Goal: Find specific page/section

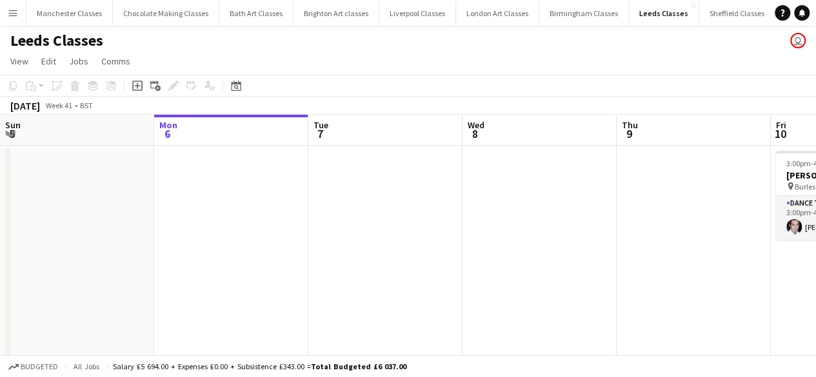
scroll to position [0, 531]
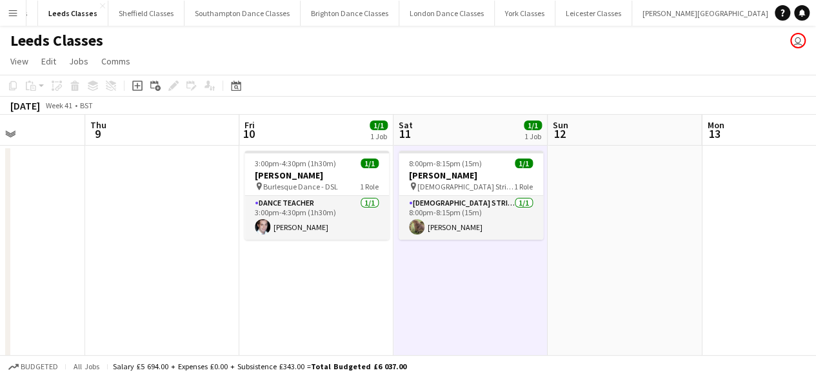
click at [17, 8] on app-icon "Menu" at bounding box center [13, 13] width 10 height 10
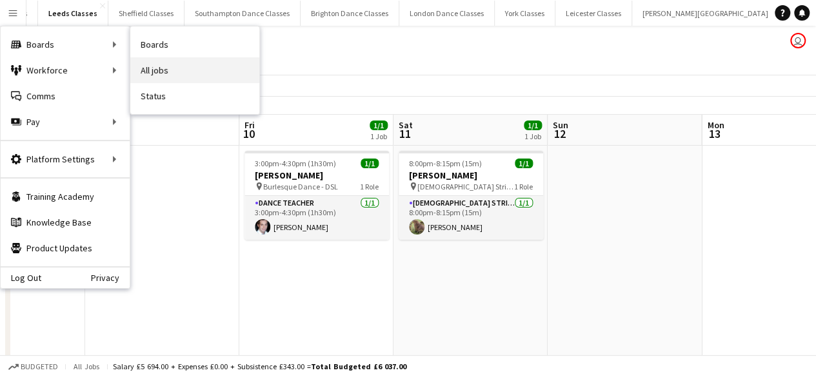
click at [172, 78] on link "All jobs" at bounding box center [194, 70] width 129 height 26
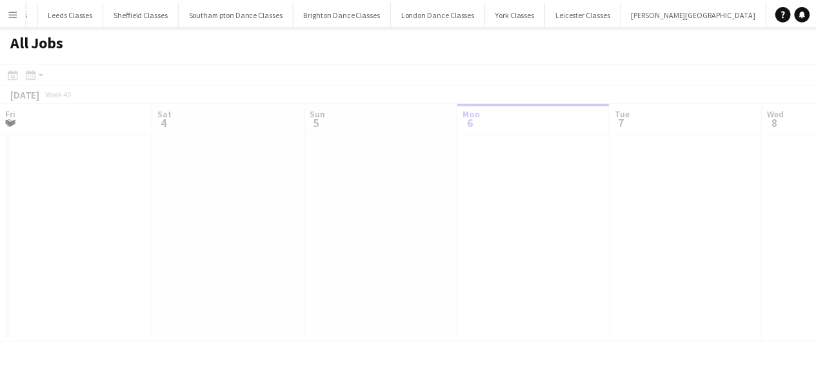
scroll to position [0, 308]
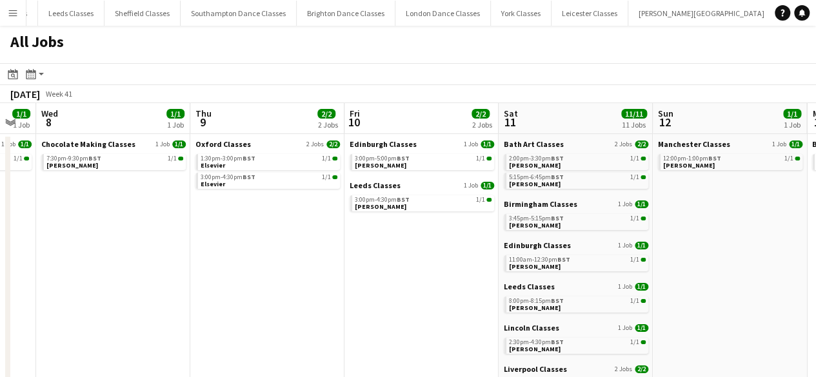
drag, startPoint x: 499, startPoint y: 220, endPoint x: 72, endPoint y: 251, distance: 427.4
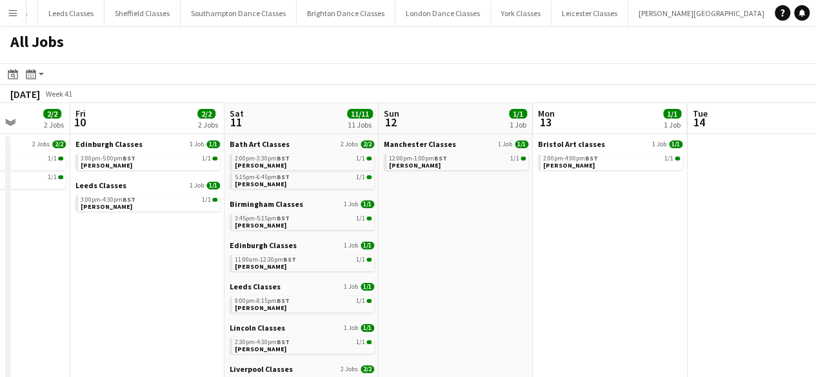
scroll to position [0, 462]
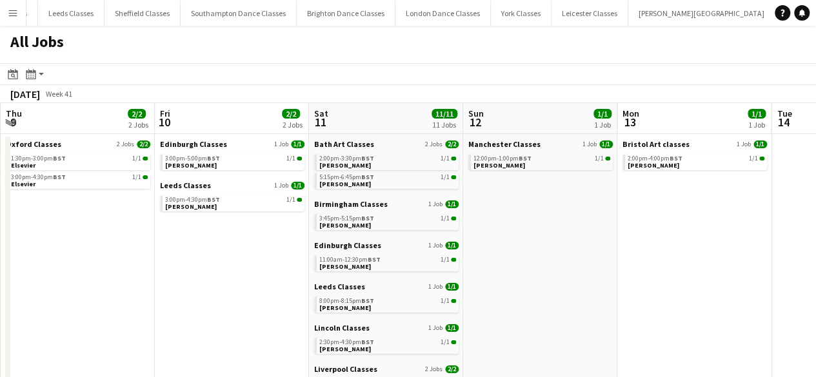
drag, startPoint x: 313, startPoint y: 255, endPoint x: 124, endPoint y: 268, distance: 189.4
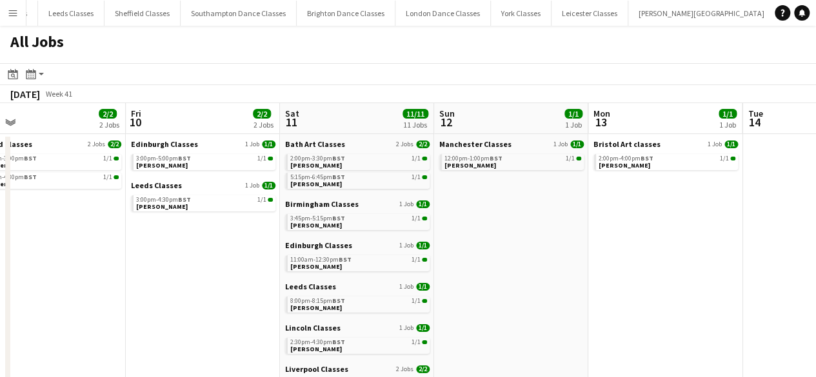
drag, startPoint x: 177, startPoint y: 268, endPoint x: 147, endPoint y: 269, distance: 30.3
click at [332, 224] on span "[PERSON_NAME]" at bounding box center [315, 225] width 52 height 8
